Goal: Feedback & Contribution: Leave review/rating

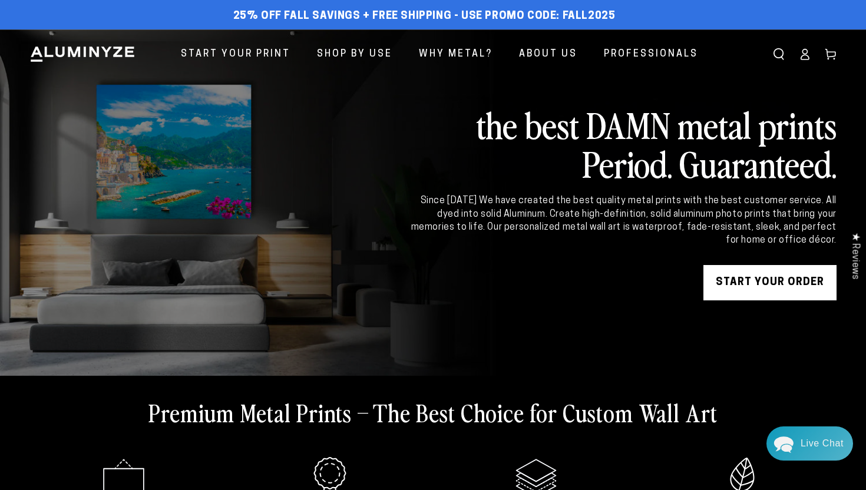
click at [807, 58] on icon at bounding box center [805, 54] width 12 height 12
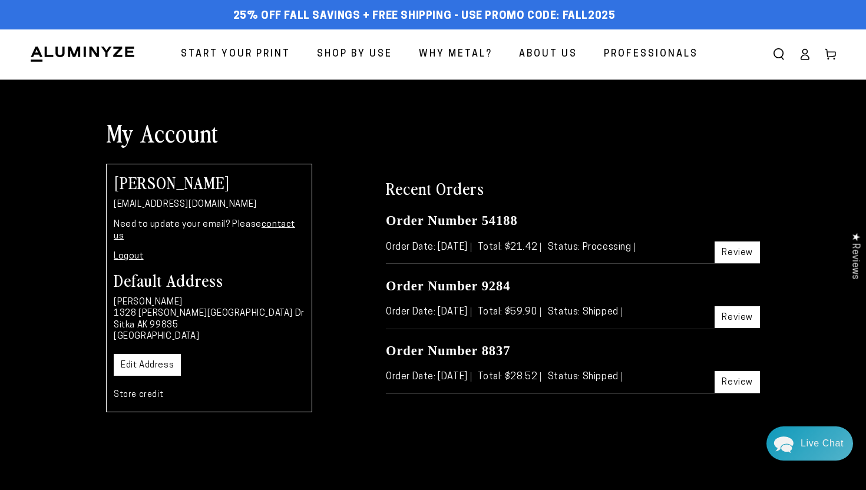
click at [728, 249] on link "Review" at bounding box center [737, 253] width 45 height 22
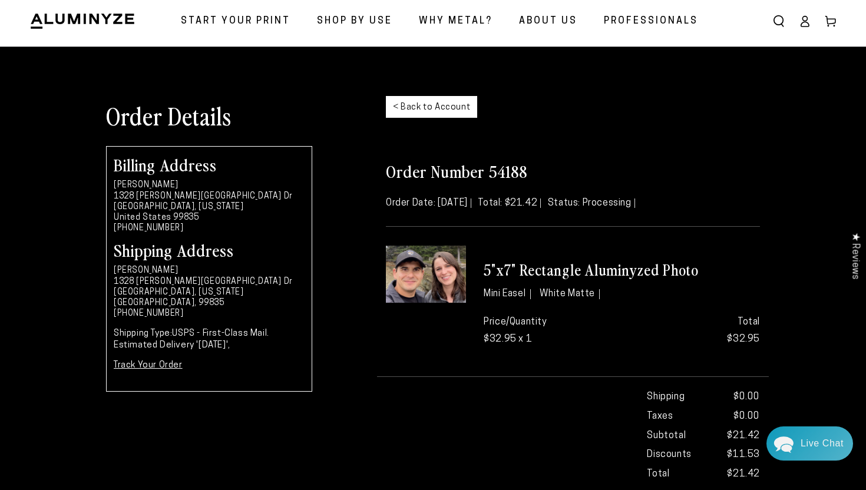
scroll to position [31, 0]
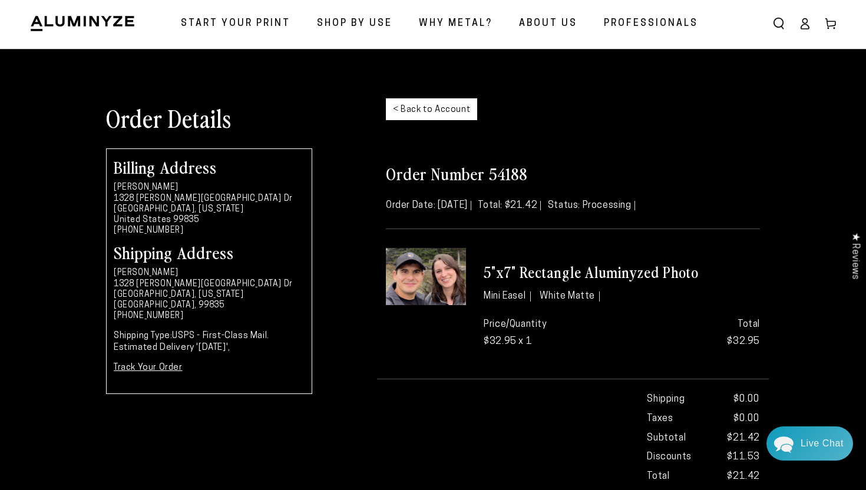
click at [455, 105] on link "< Back to Account" at bounding box center [431, 109] width 91 height 22
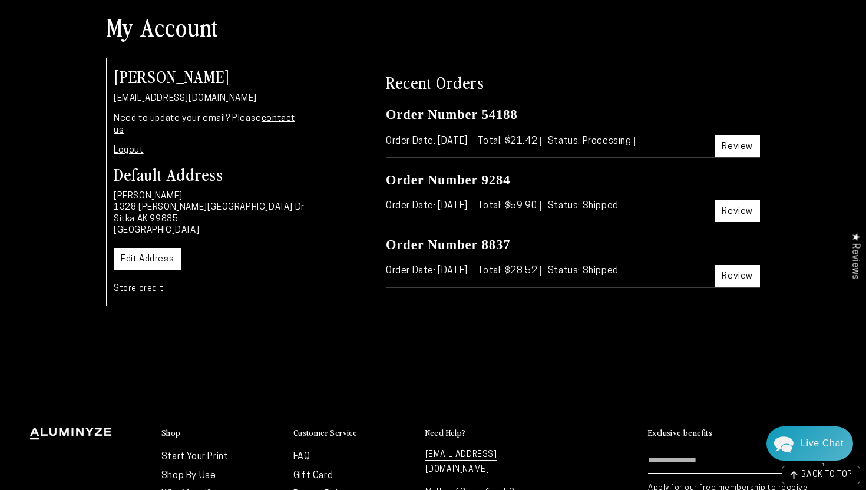
scroll to position [105, 0]
click at [738, 210] on link "Review" at bounding box center [737, 212] width 45 height 22
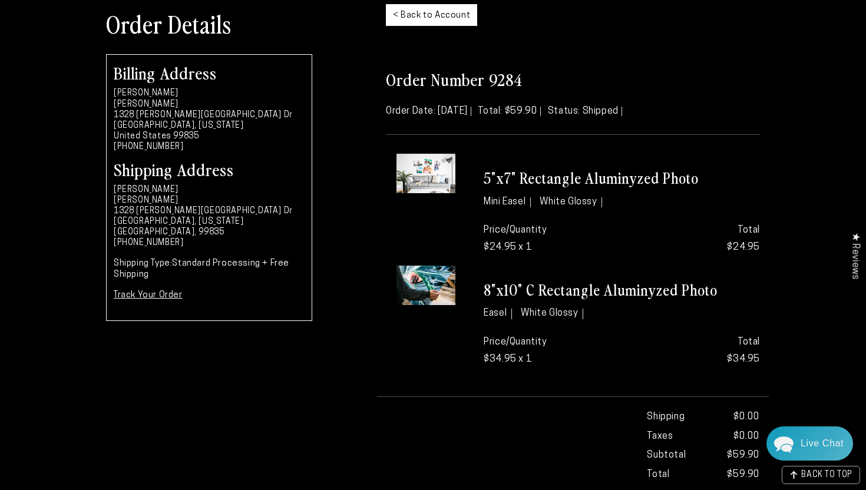
scroll to position [126, 0]
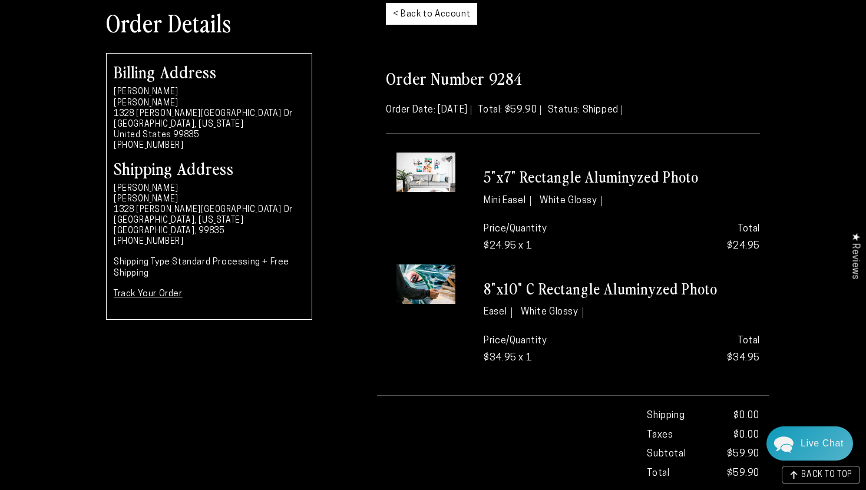
click at [447, 288] on img at bounding box center [425, 284] width 59 height 39
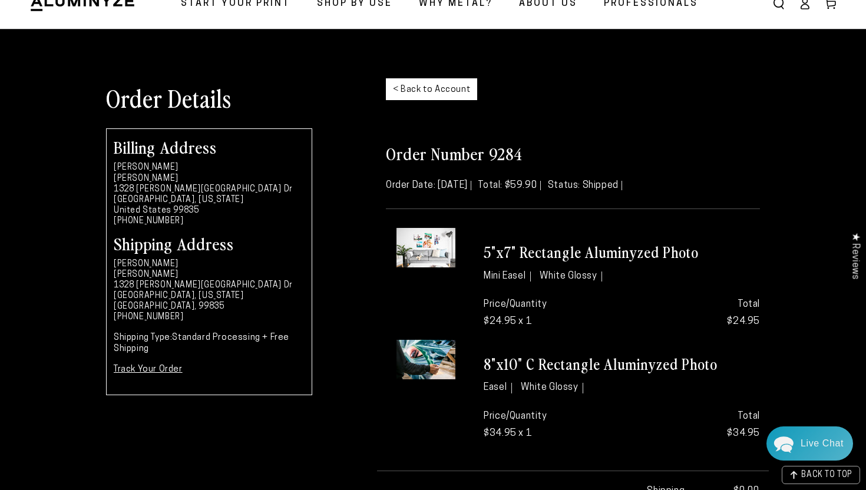
scroll to position [0, 0]
